Goal: Task Accomplishment & Management: Manage account settings

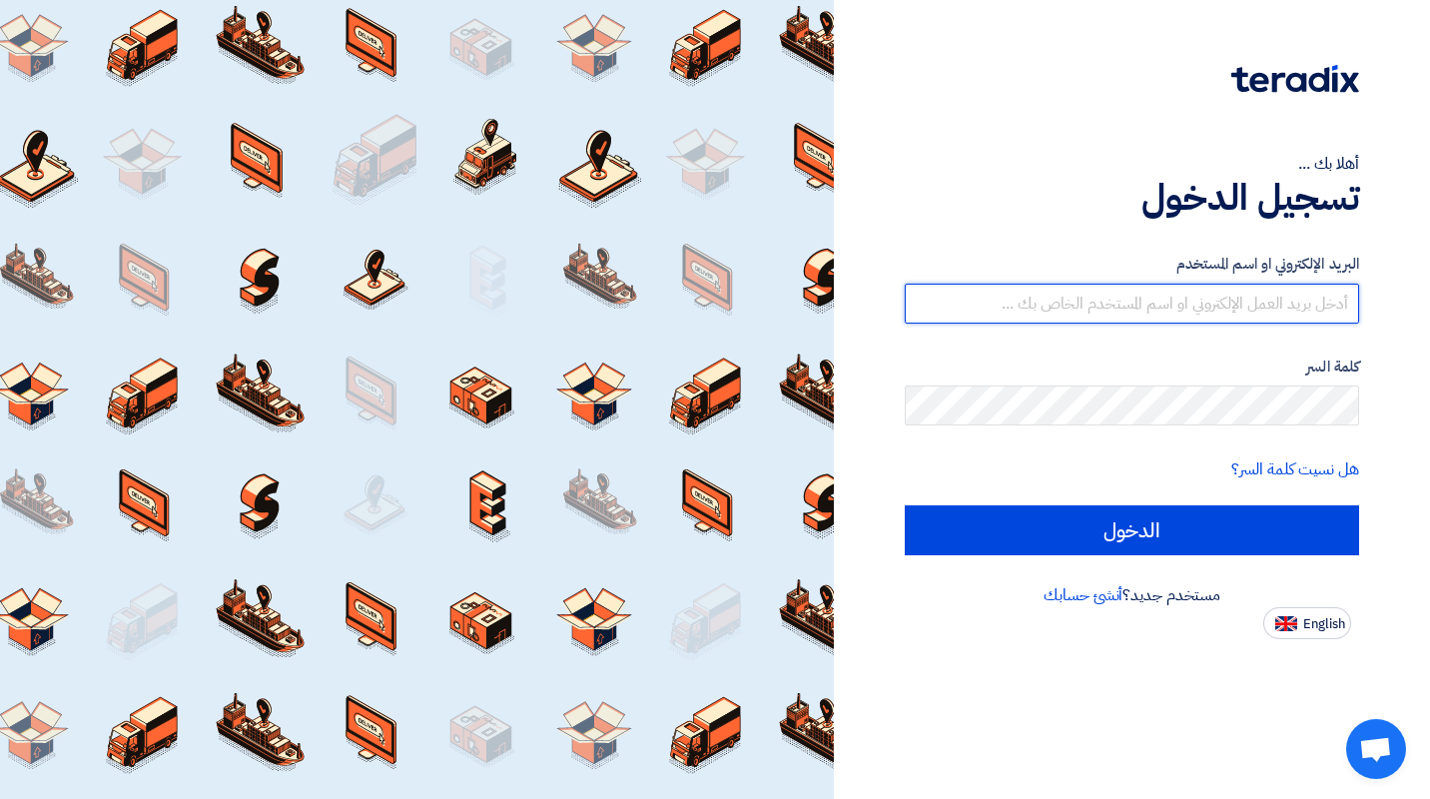
type input "[EMAIL_ADDRESS][DOMAIN_NAME]"
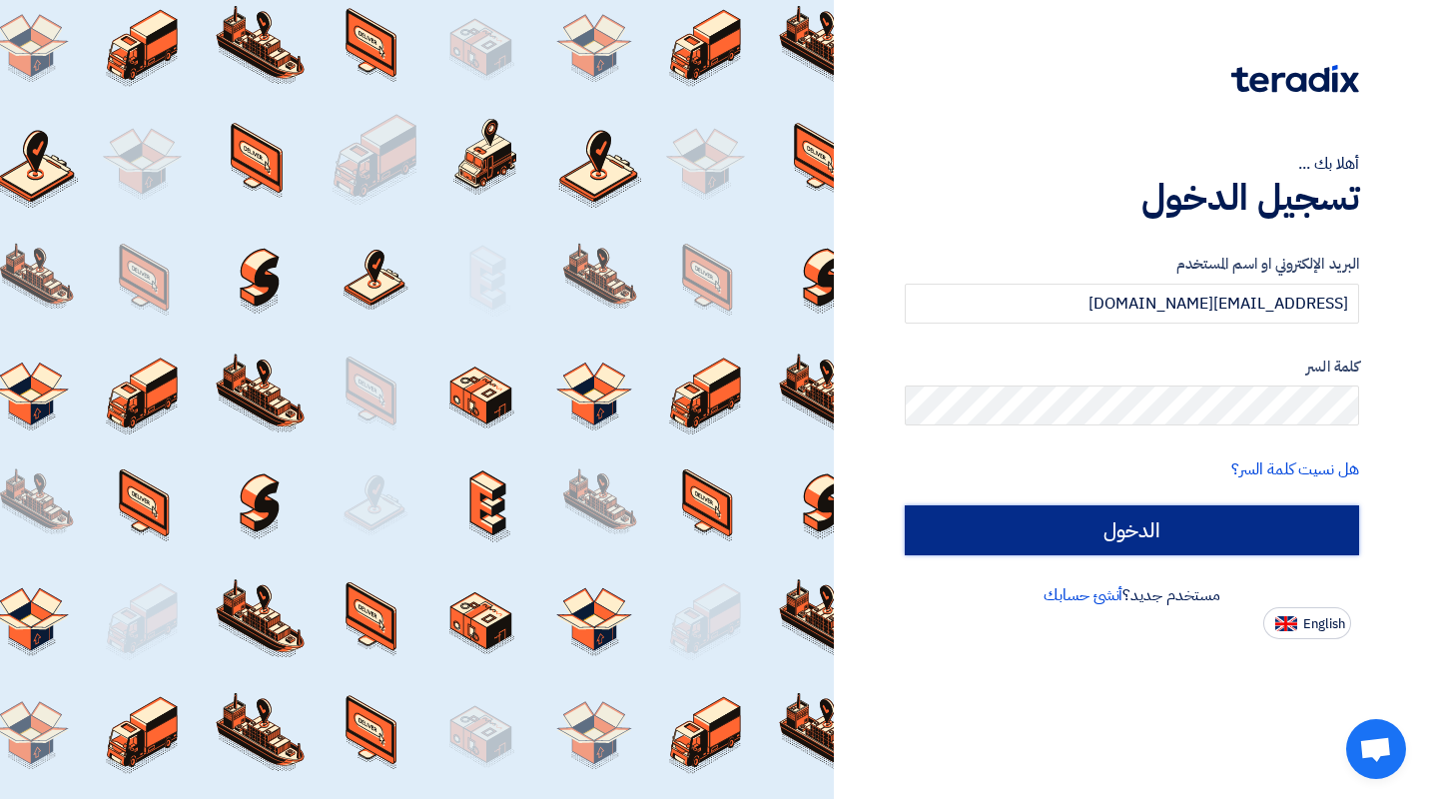
click at [1106, 524] on input "الدخول" at bounding box center [1131, 530] width 454 height 50
type input "Sign in"
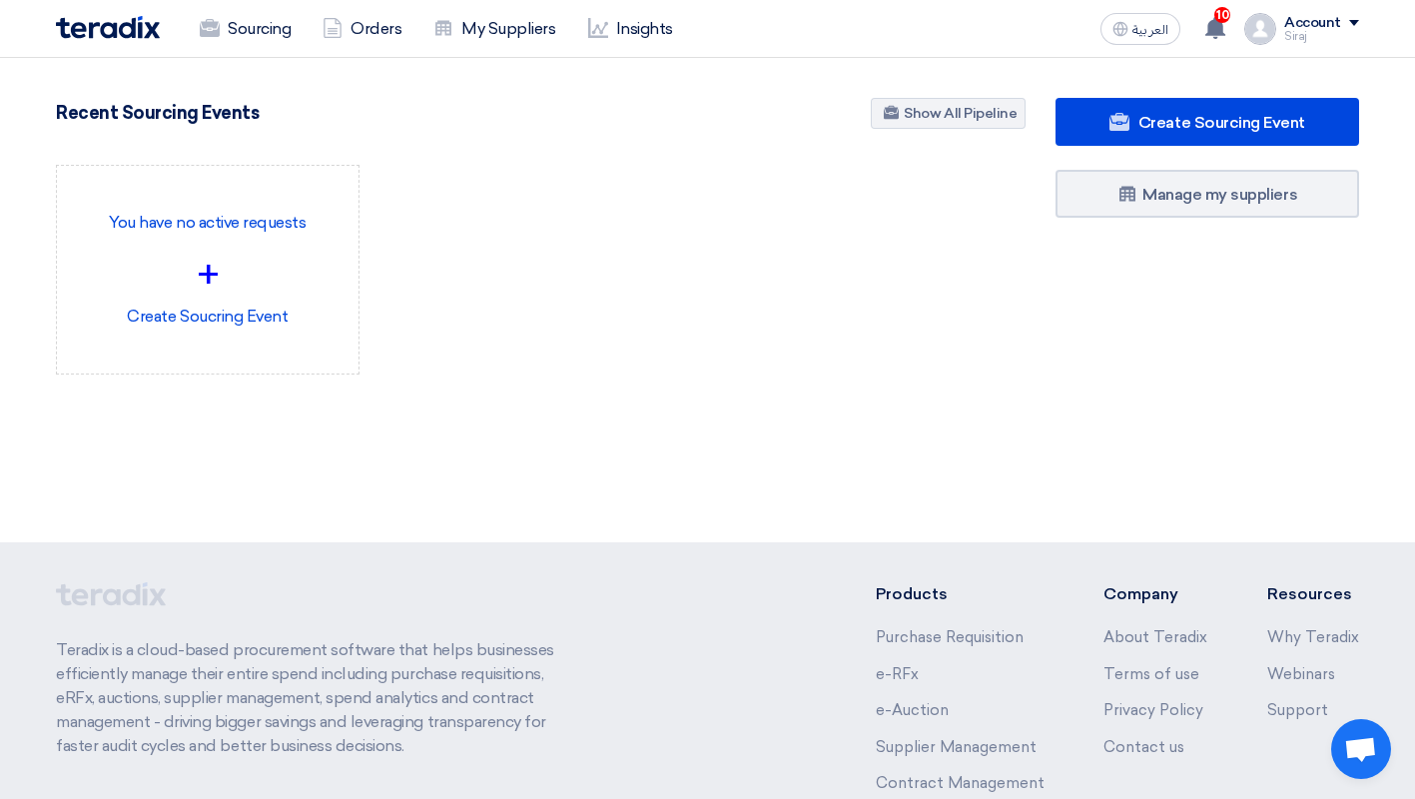
click at [1216, 28] on use at bounding box center [1215, 28] width 20 height 22
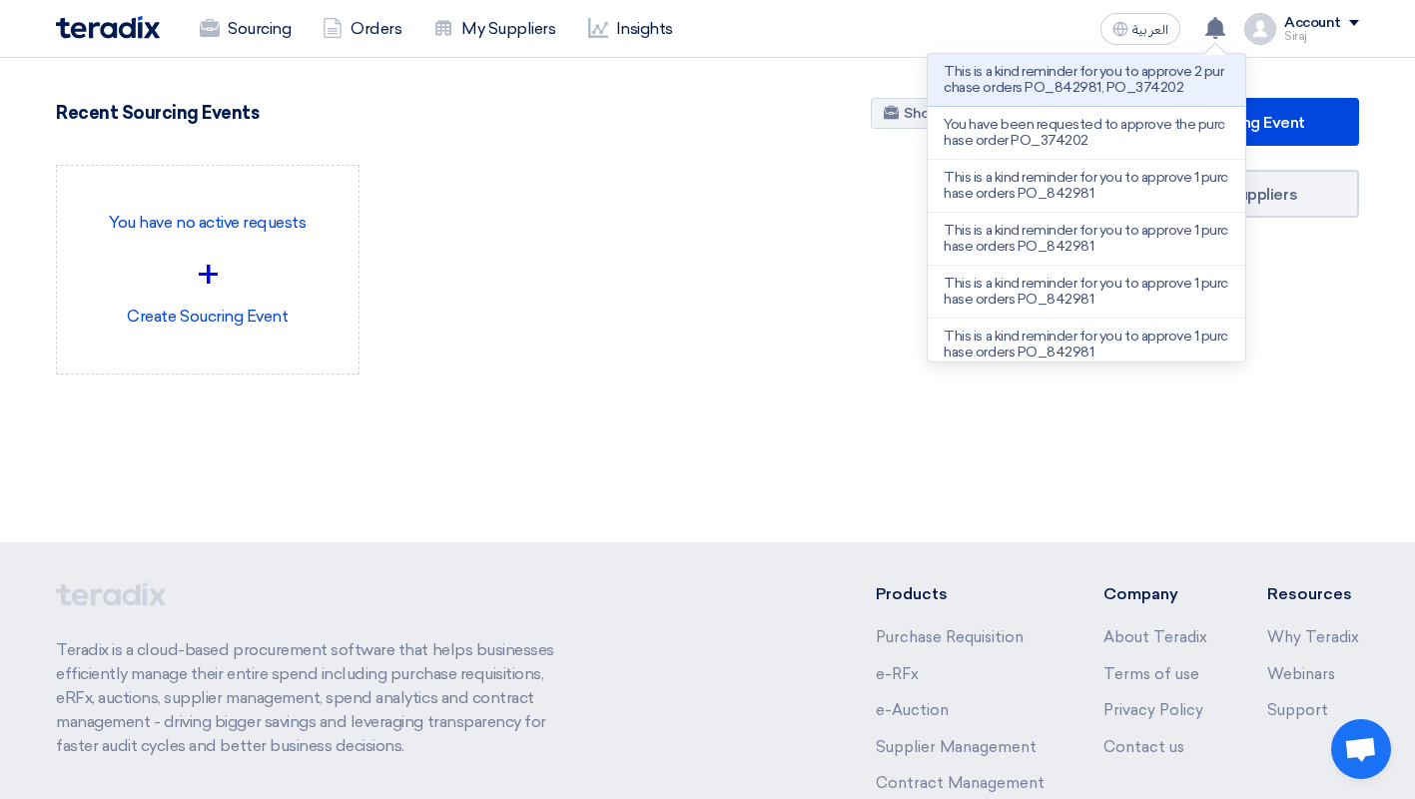
click at [1101, 87] on p "This is a kind reminder for you to approve 2 purchase orders PO_842981, PO_3742…" at bounding box center [1086, 80] width 286 height 32
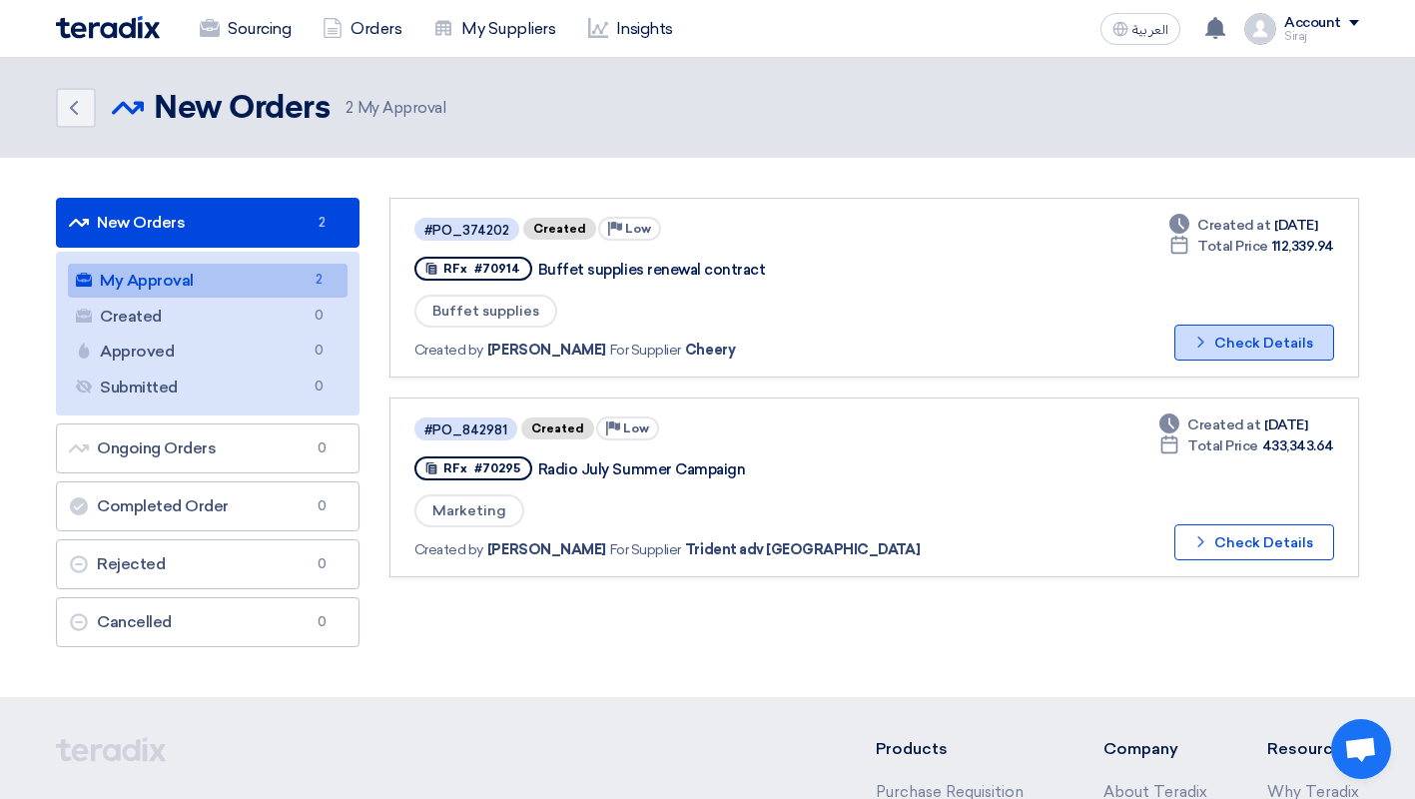
click at [1249, 346] on button "Check details Check Details" at bounding box center [1254, 342] width 160 height 36
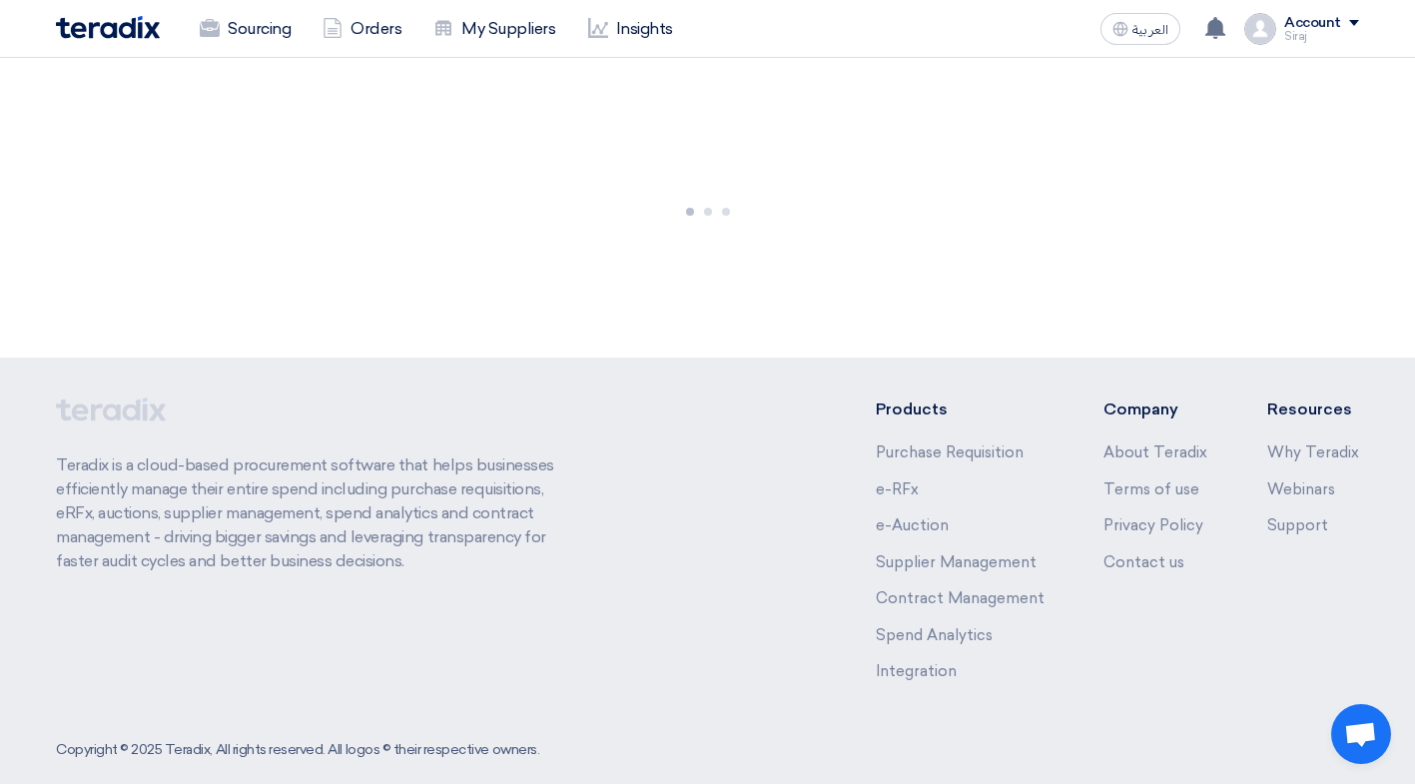
click at [1249, 346] on div at bounding box center [707, 208] width 1415 height 300
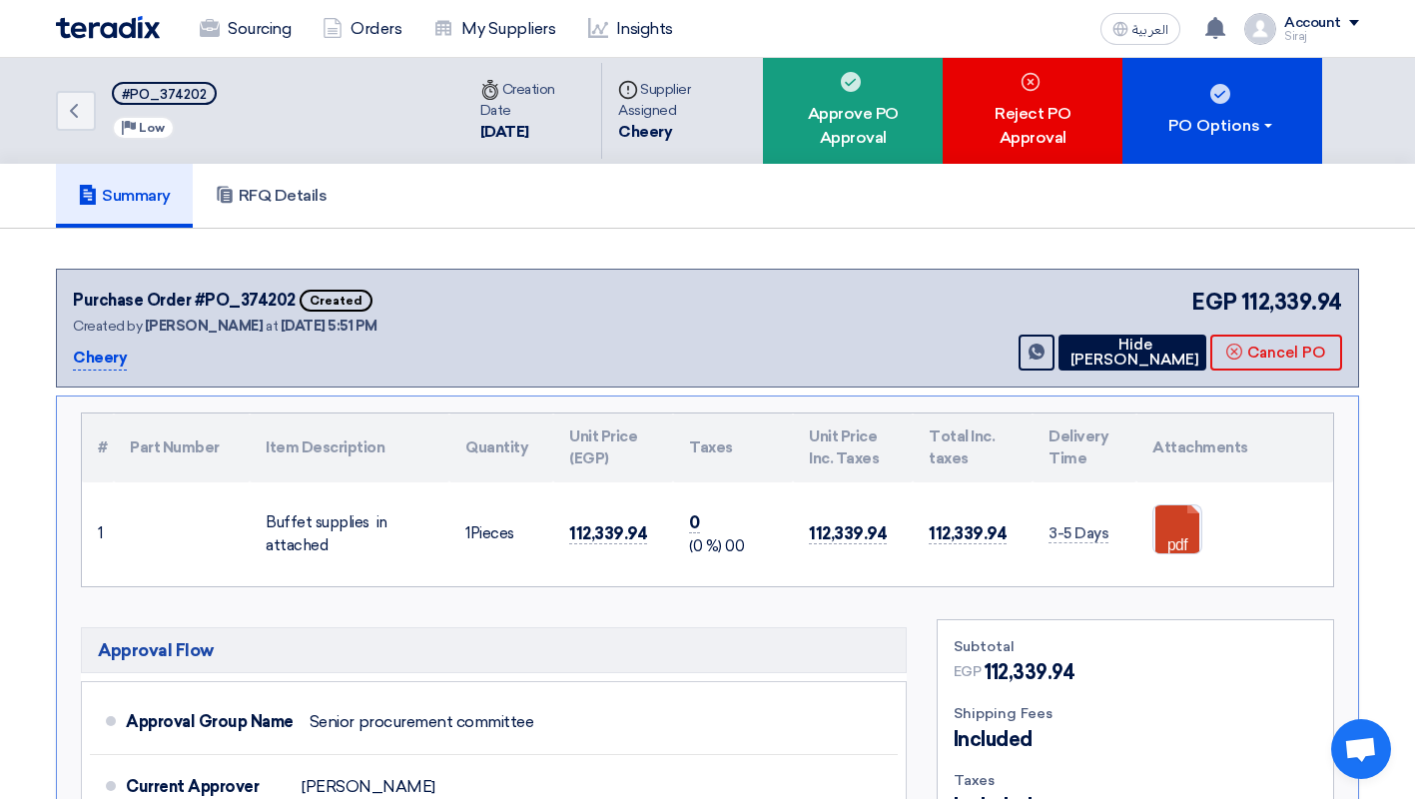
click at [893, 111] on div "Approve PO Approval" at bounding box center [853, 111] width 180 height 106
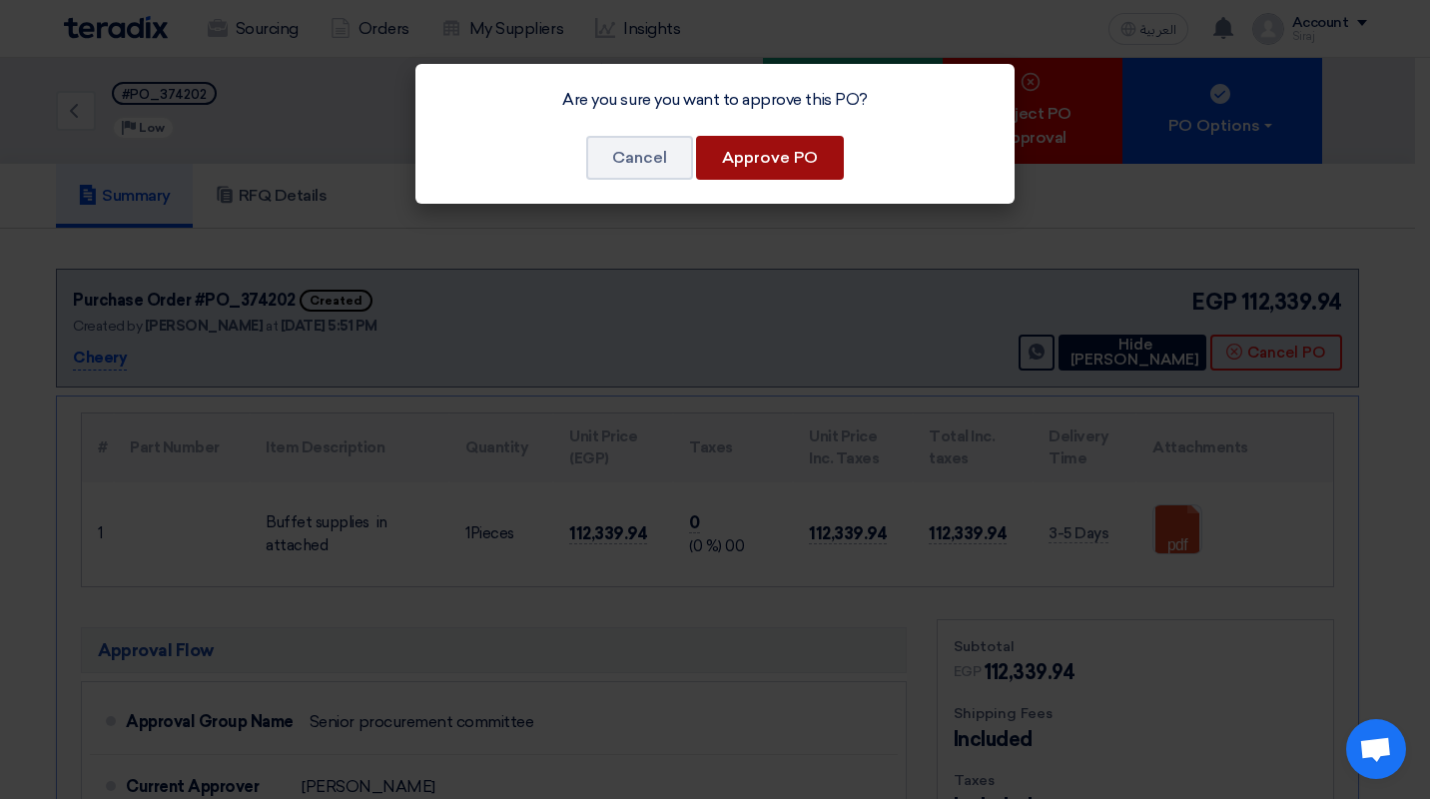
click at [763, 156] on button "Approve PO" at bounding box center [770, 158] width 148 height 44
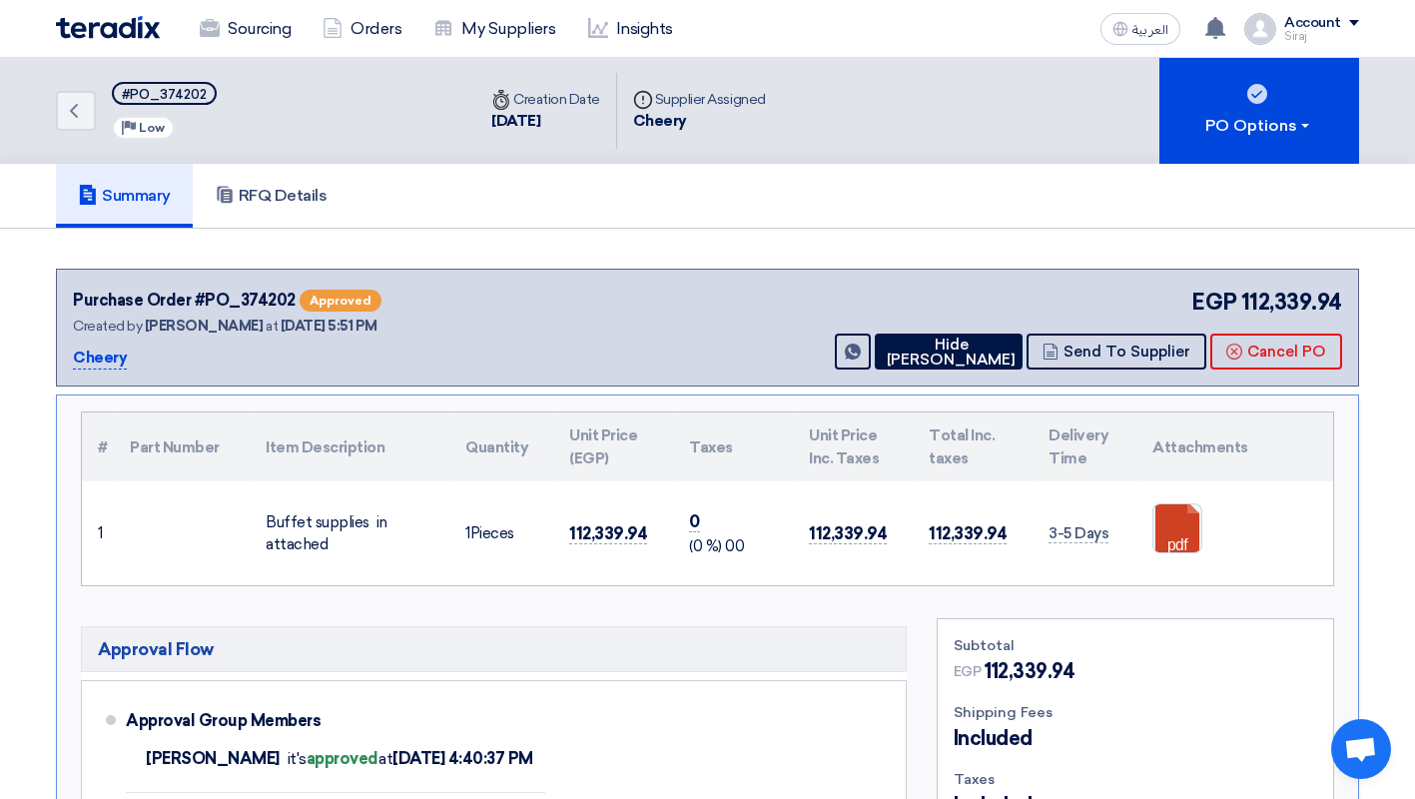
click at [1288, 21] on div "Account" at bounding box center [1312, 23] width 57 height 17
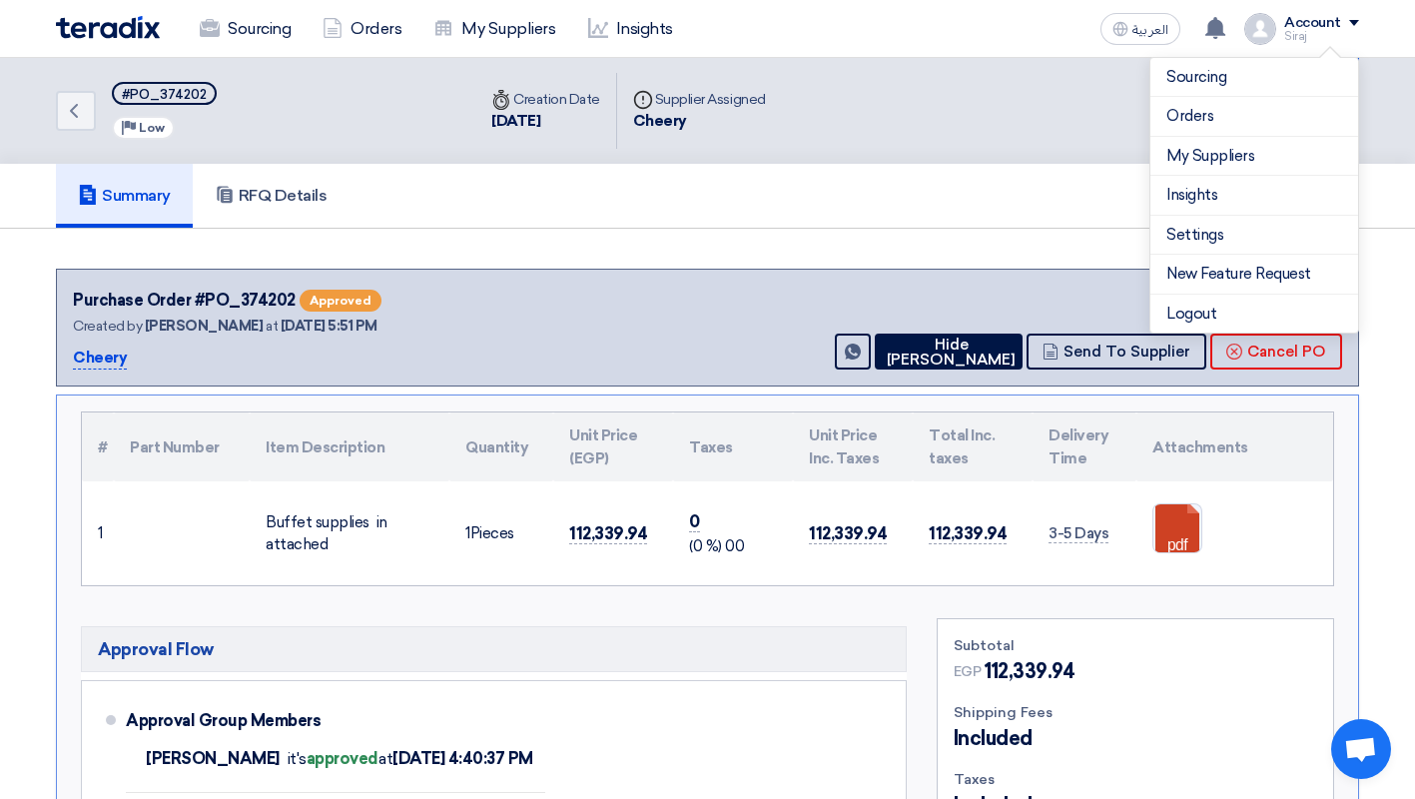
click at [1025, 14] on div "Sourcing Orders My Suppliers Insights العربية ع This is a kind reminder for you…" at bounding box center [707, 28] width 1333 height 57
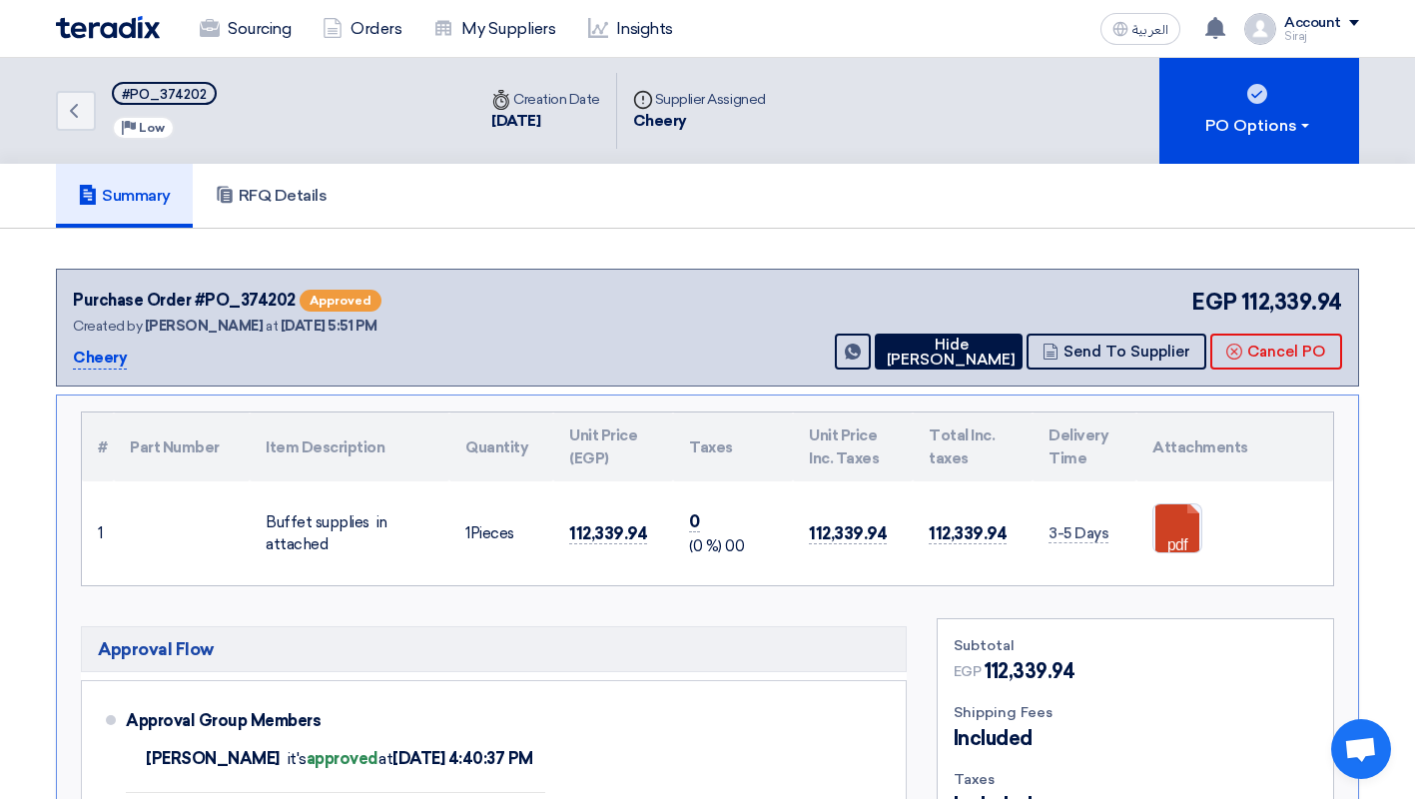
click at [1221, 21] on use at bounding box center [1215, 28] width 20 height 22
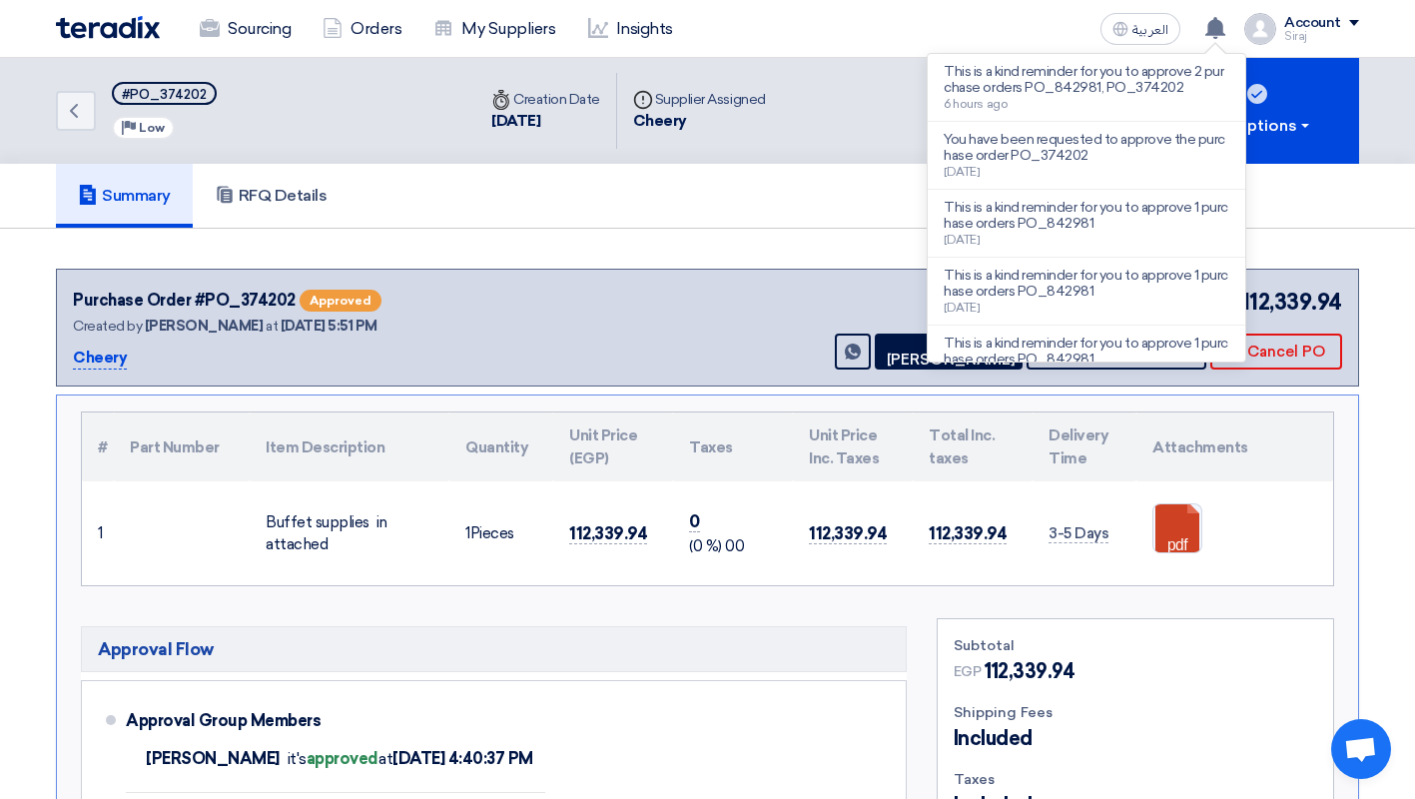
click at [1158, 80] on p "This is a kind reminder for you to approve 2 purchase orders PO_842981, PO_3742…" at bounding box center [1086, 80] width 286 height 32
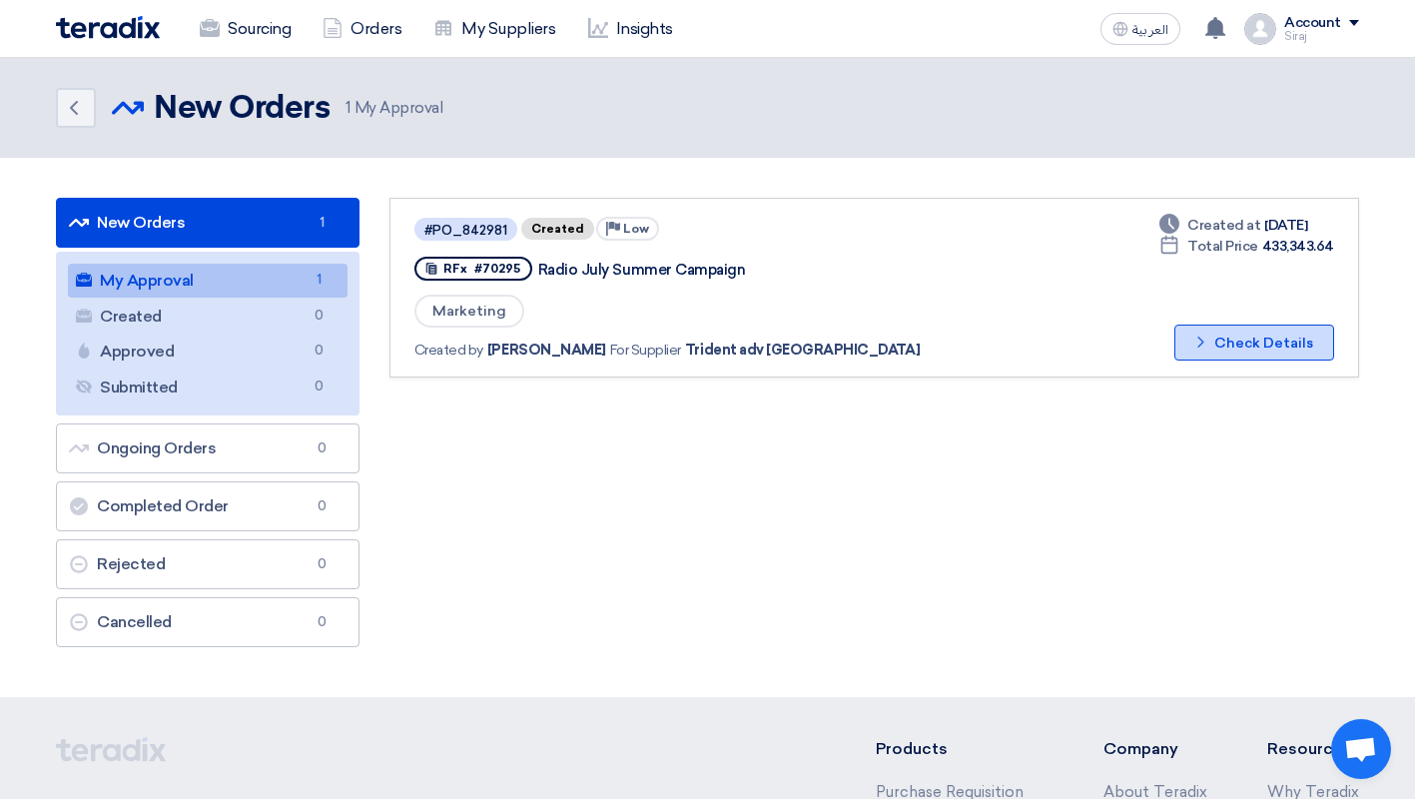
click at [1237, 329] on button "Check details Check Details" at bounding box center [1254, 342] width 160 height 36
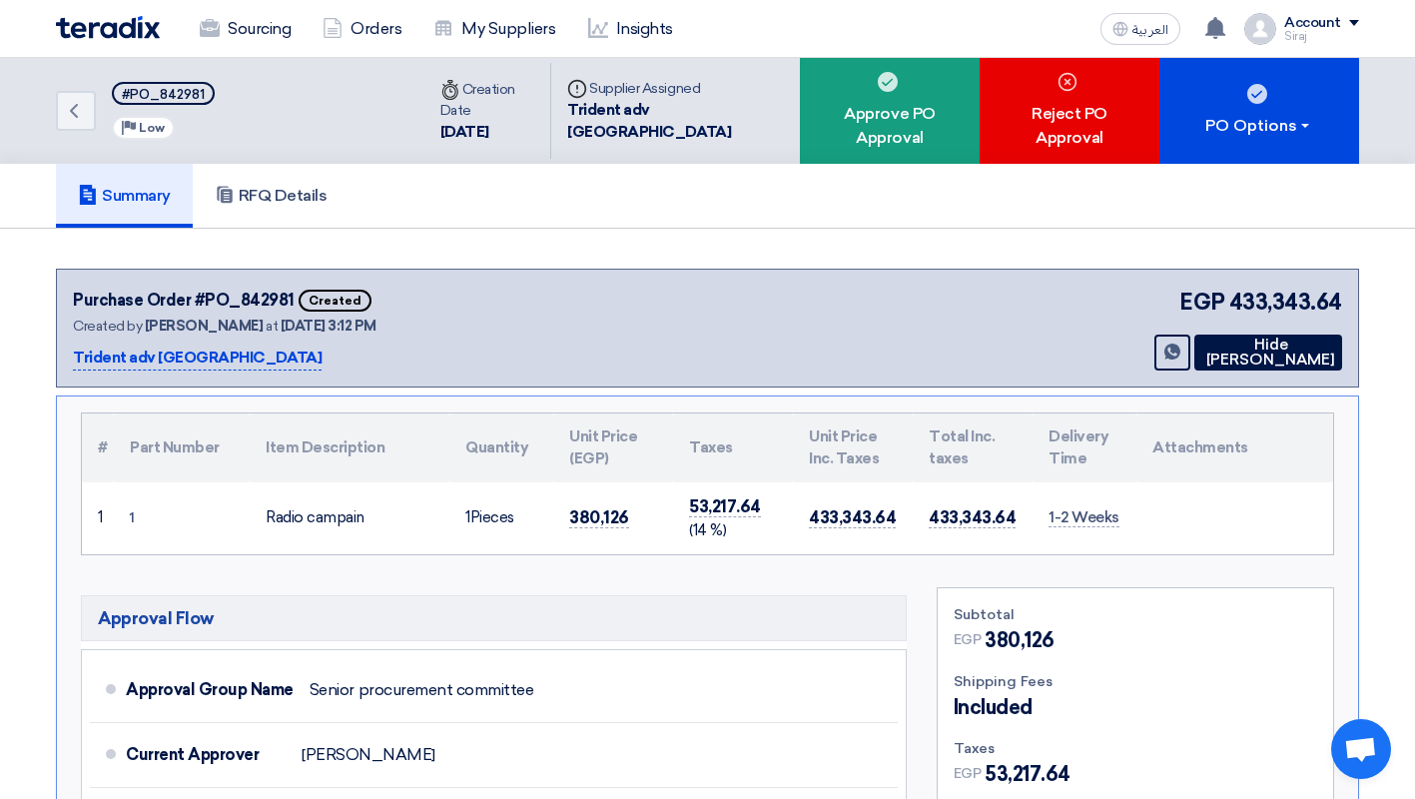
click at [872, 119] on div "Approve PO Approval" at bounding box center [890, 111] width 180 height 106
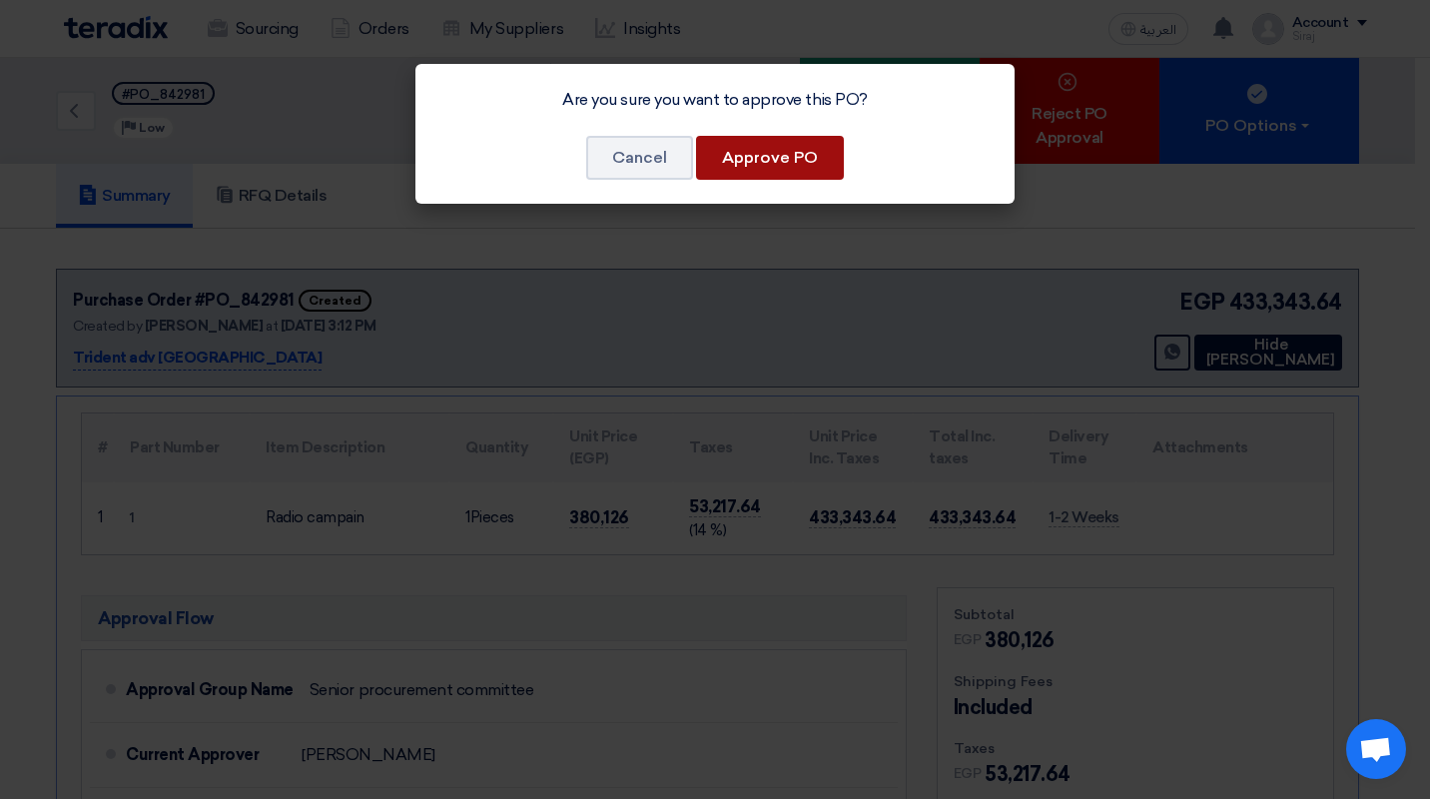
click at [774, 166] on button "Approve PO" at bounding box center [770, 158] width 148 height 44
